Goal: Information Seeking & Learning: Learn about a topic

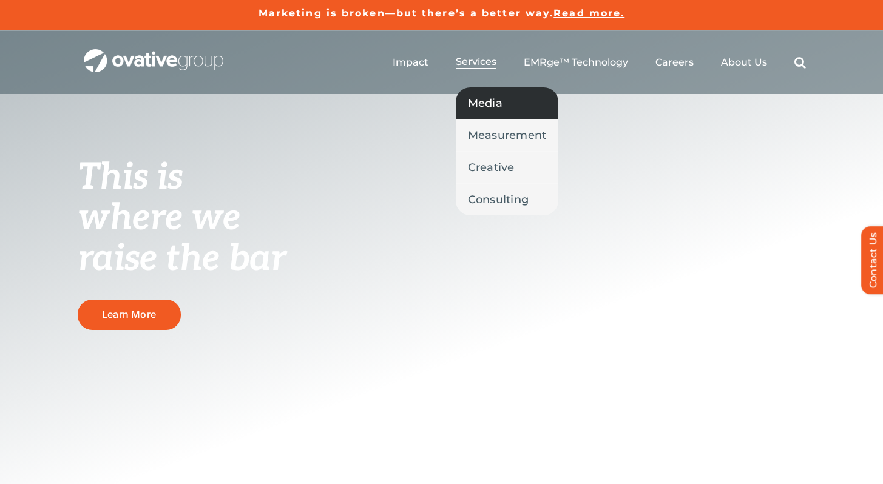
click at [492, 114] on link "Media" at bounding box center [507, 103] width 103 height 32
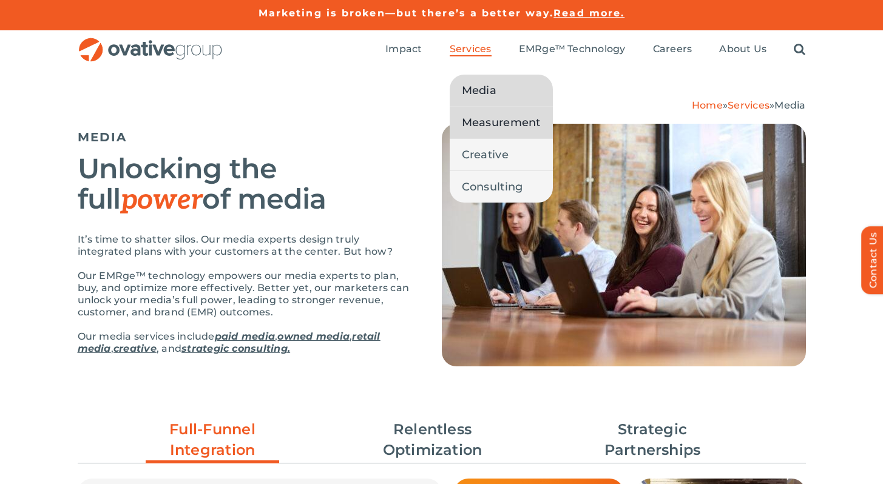
click at [487, 118] on span "Measurement" at bounding box center [501, 122] width 79 height 17
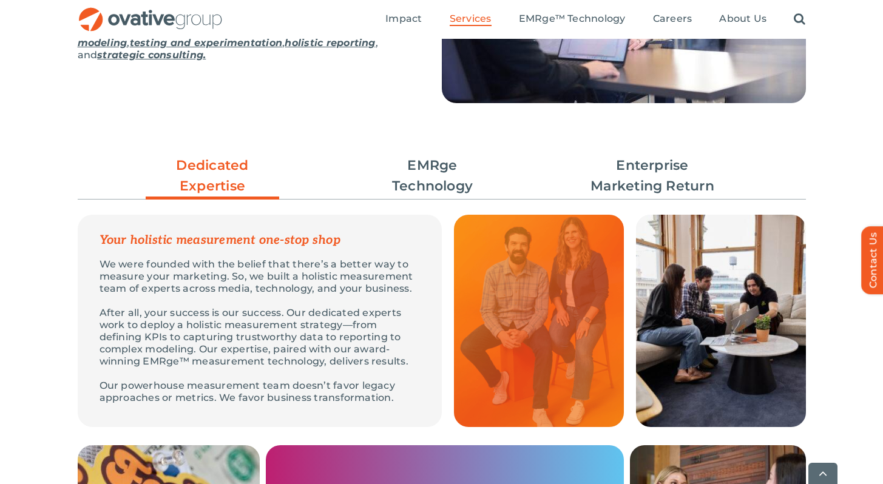
scroll to position [248, 0]
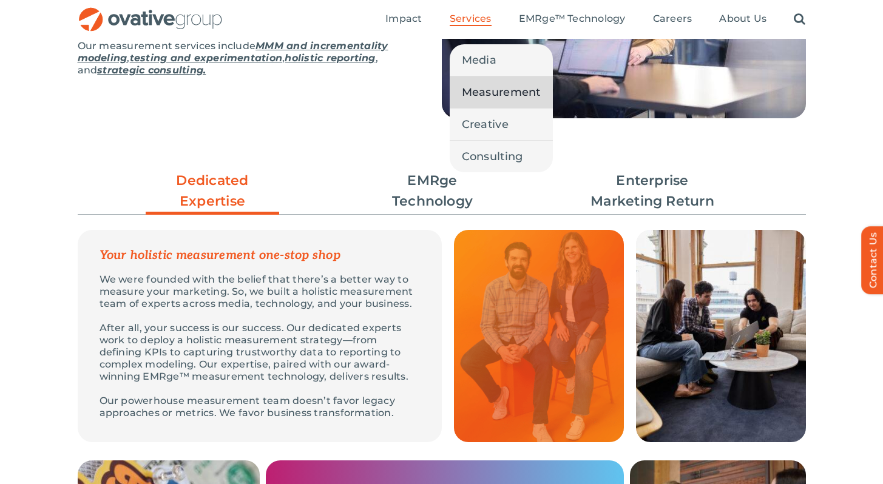
click at [454, 16] on span "Services" at bounding box center [470, 19] width 42 height 12
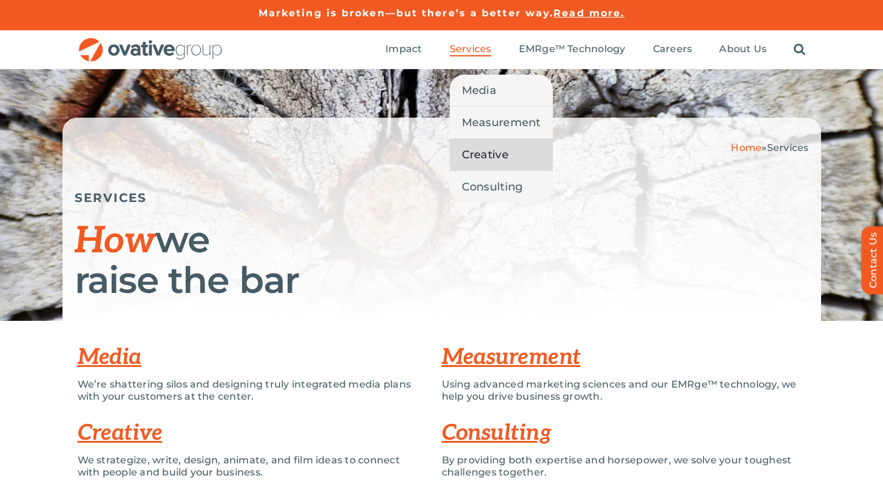
click at [480, 150] on span "Creative" at bounding box center [485, 154] width 47 height 17
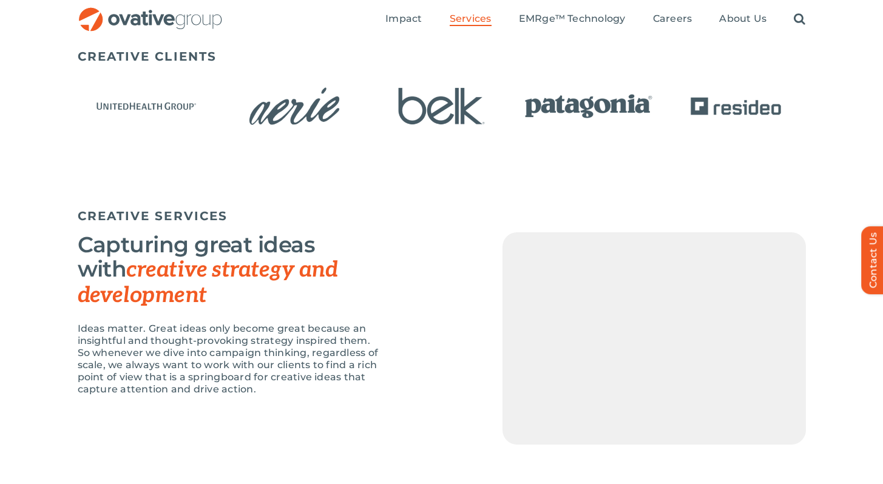
scroll to position [727, 0]
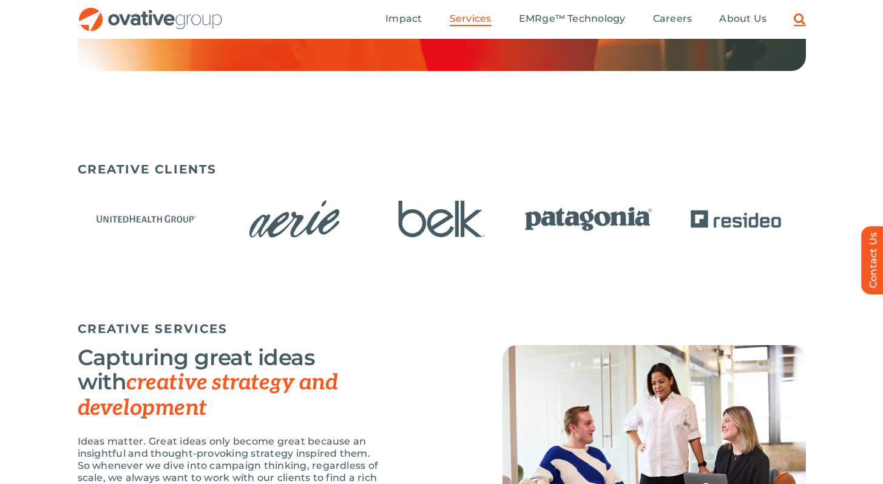
click at [801, 22] on link "Search" at bounding box center [799, 19] width 12 height 13
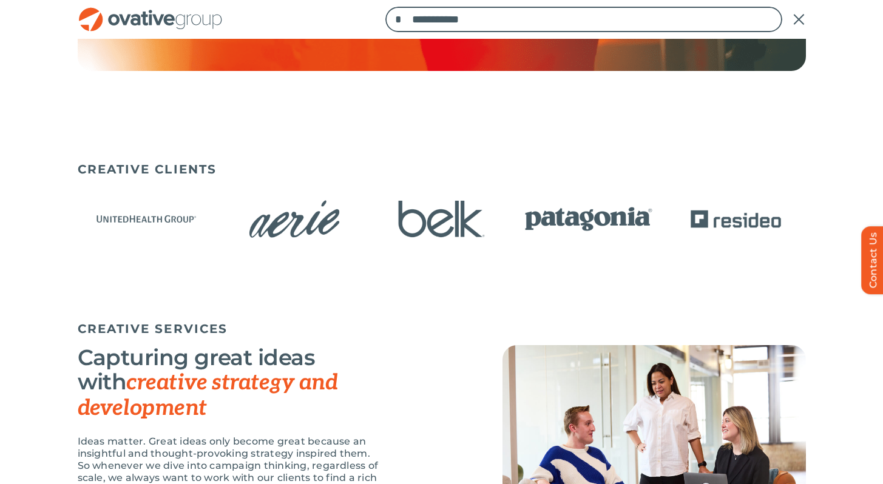
type input "**********"
click at [385, 7] on input "*" at bounding box center [397, 19] width 25 height 25
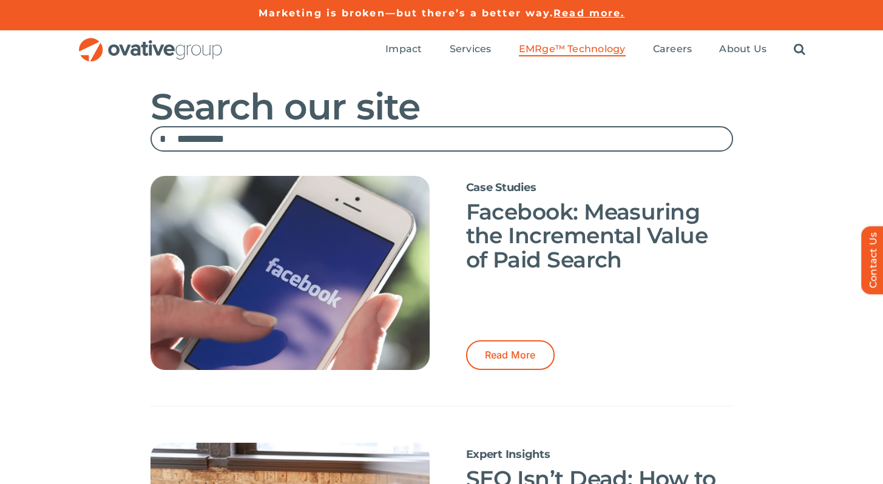
click at [584, 50] on span "EMRge™ Technology" at bounding box center [572, 49] width 107 height 12
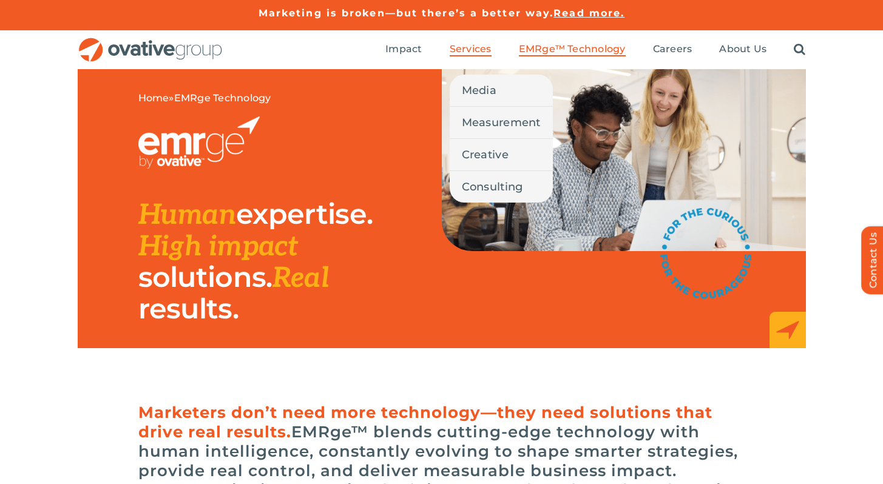
click at [452, 56] on li "Services Media Measurement Creative Consulting" at bounding box center [470, 49] width 42 height 13
click at [491, 181] on span "Consulting" at bounding box center [492, 186] width 61 height 17
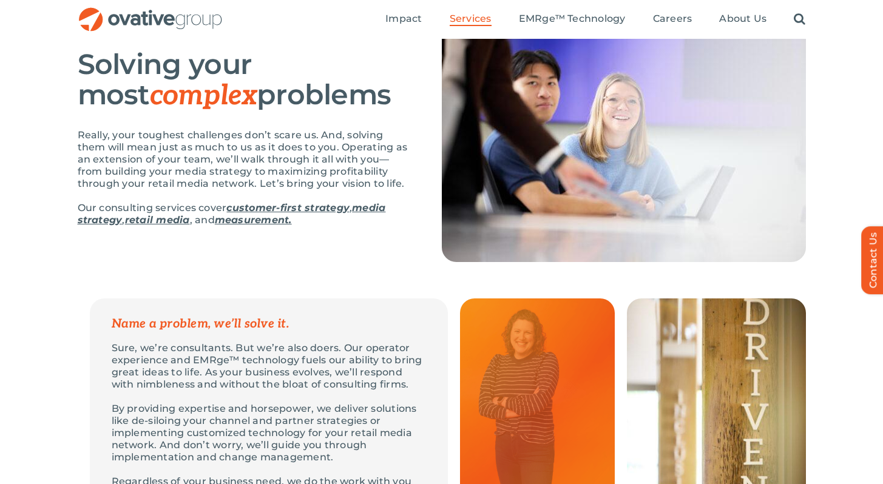
scroll to position [116, 0]
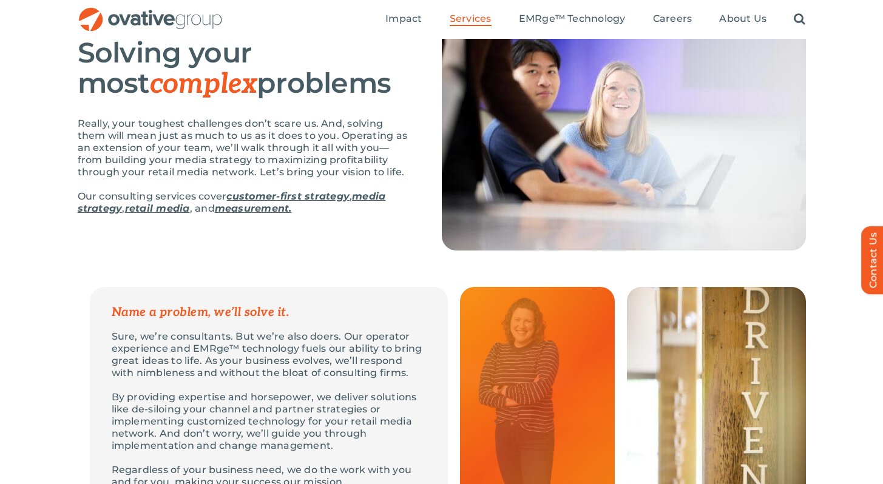
click at [374, 200] on strong "media strategy" at bounding box center [232, 202] width 308 height 24
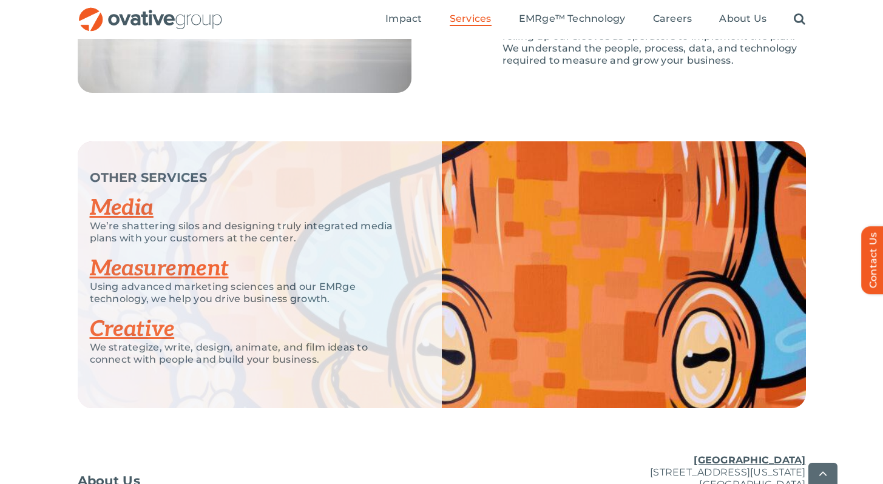
scroll to position [1963, 0]
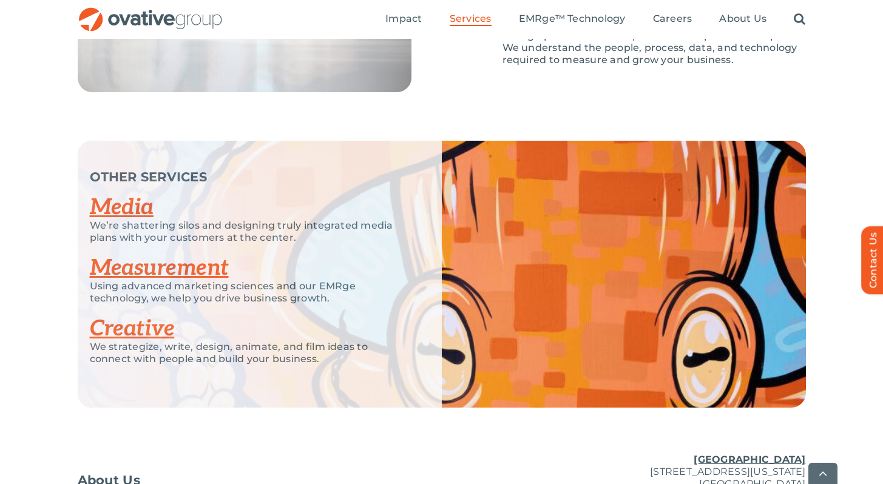
click at [177, 267] on link "Measurement" at bounding box center [159, 268] width 139 height 27
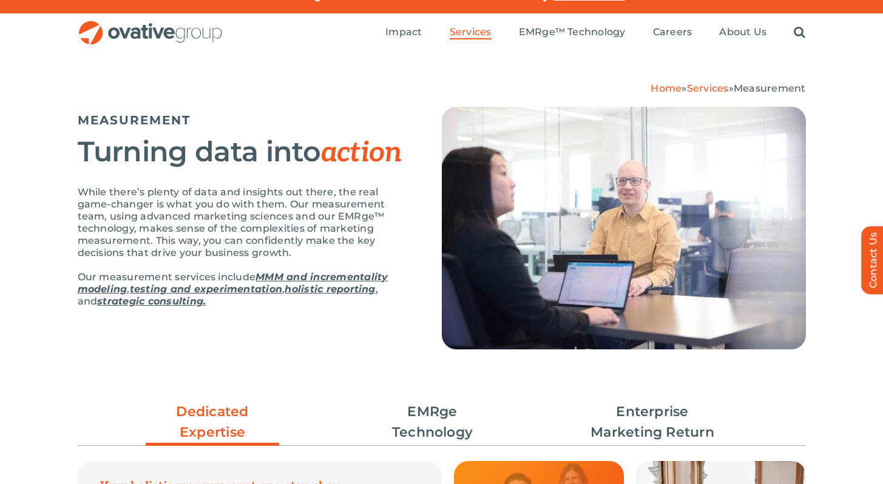
scroll to position [19, 0]
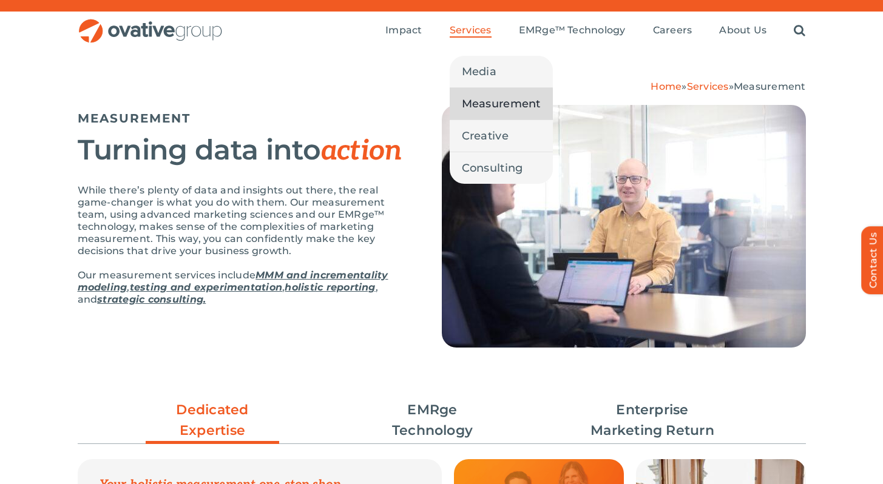
click at [469, 35] on span "Services" at bounding box center [470, 30] width 42 height 12
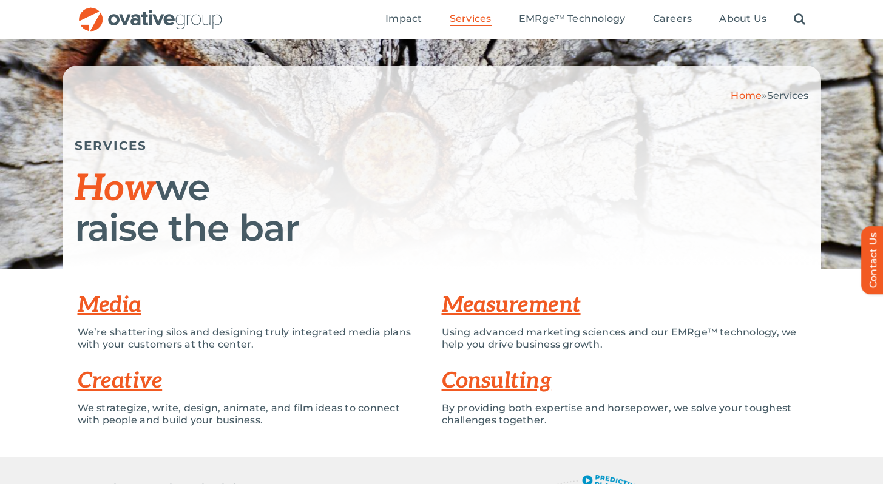
scroll to position [49, 0]
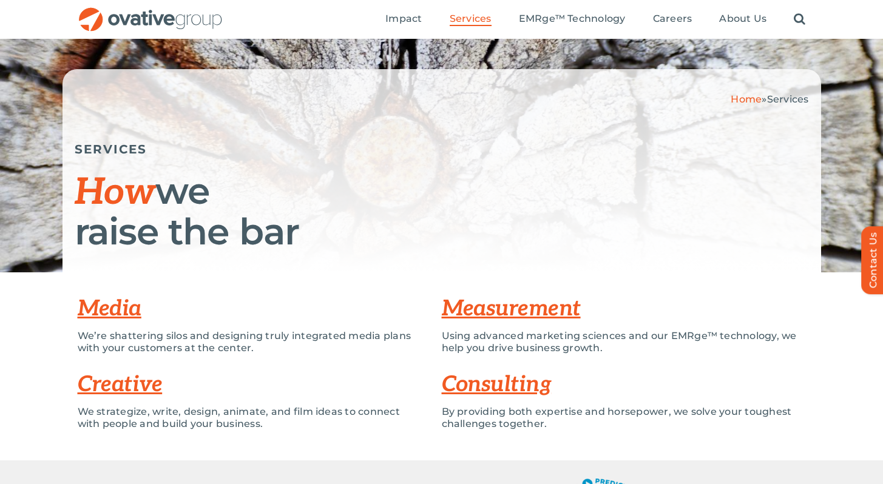
click at [134, 388] on link "Creative" at bounding box center [120, 384] width 85 height 27
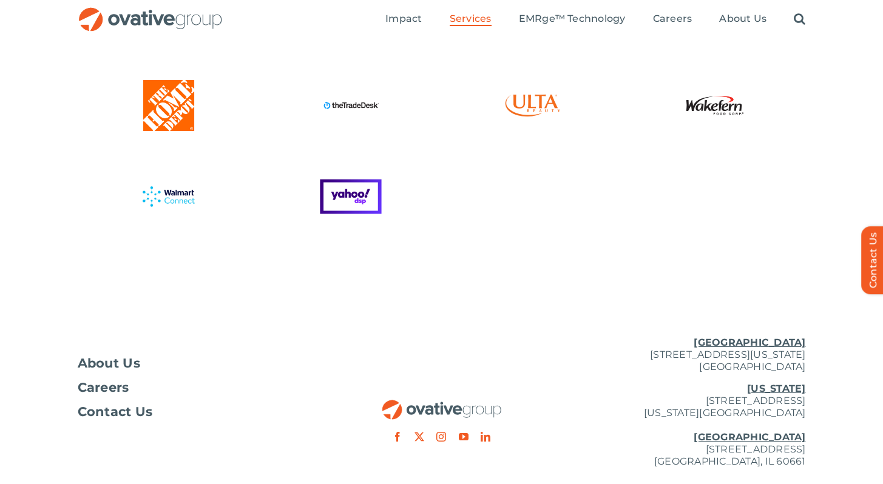
scroll to position [3308, 0]
click at [534, 118] on img at bounding box center [532, 106] width 67 height 67
click at [135, 355] on div "About Us Careers Contact Us" at bounding box center [199, 373] width 243 height 91
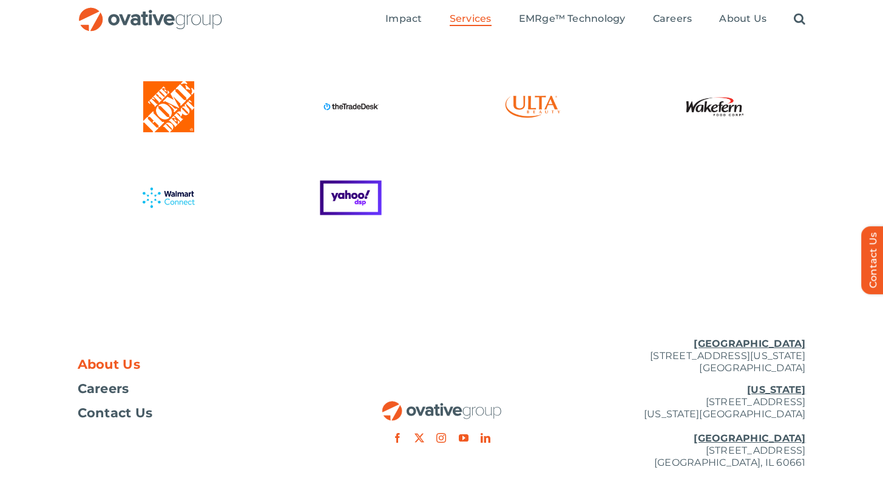
click at [129, 360] on span "About Us" at bounding box center [109, 364] width 63 height 12
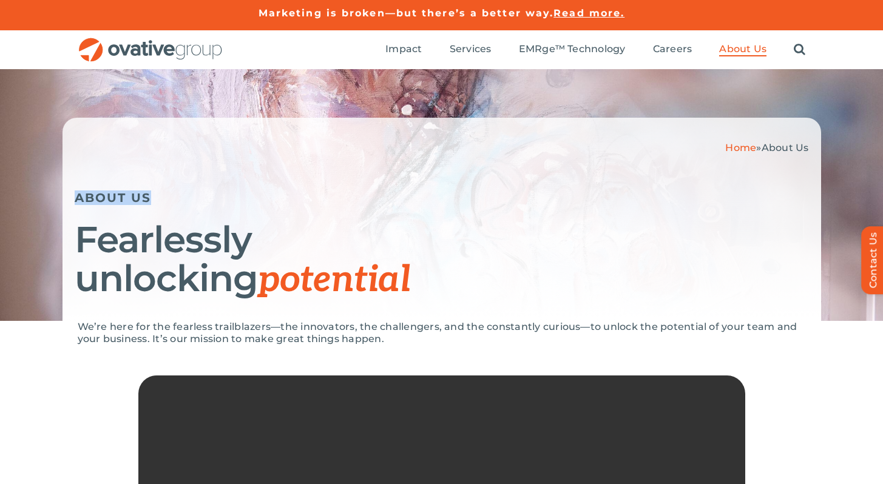
drag, startPoint x: 148, startPoint y: 196, endPoint x: 79, endPoint y: 181, distance: 70.7
click at [75, 189] on div "ABOUT US" at bounding box center [442, 188] width 734 height 33
click at [79, 181] on div "ABOUT US" at bounding box center [442, 188] width 734 height 33
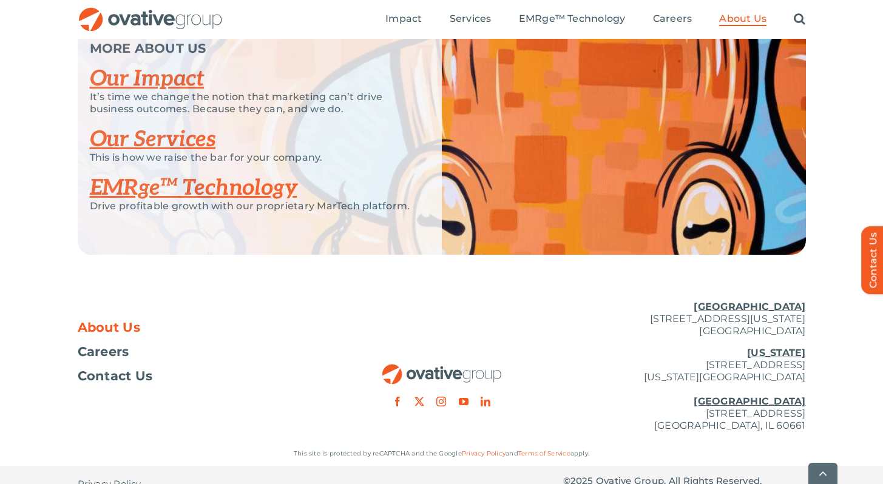
scroll to position [2581, 0]
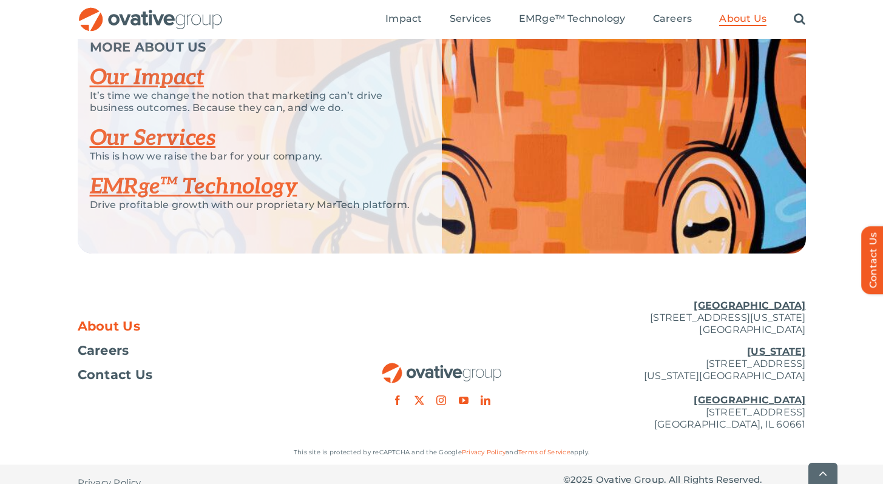
click at [153, 91] on link "Our Impact" at bounding box center [147, 77] width 115 height 27
